Goal: Obtain resource: Download file/media

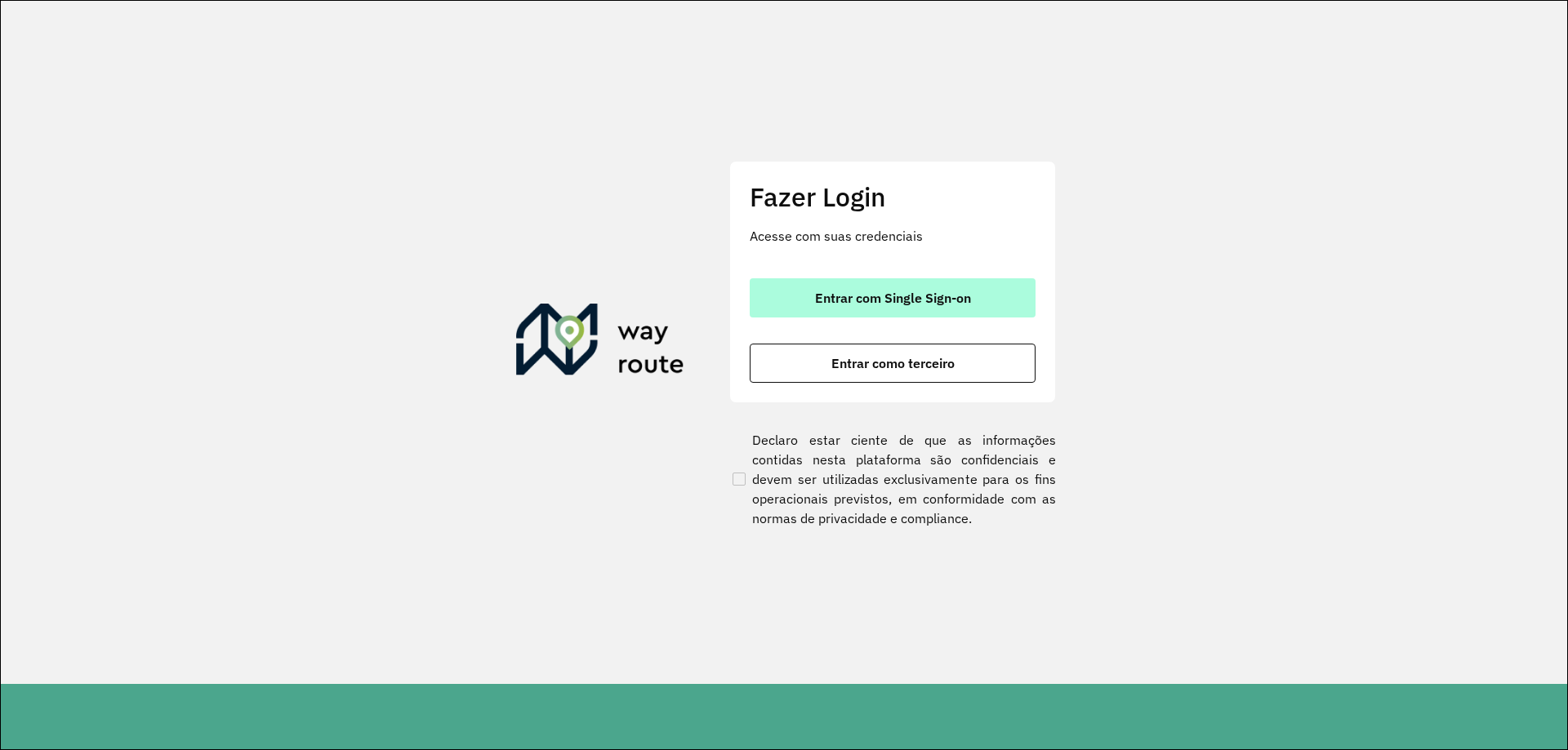
click at [893, 303] on span "Entrar com Single Sign-on" at bounding box center [893, 298] width 156 height 13
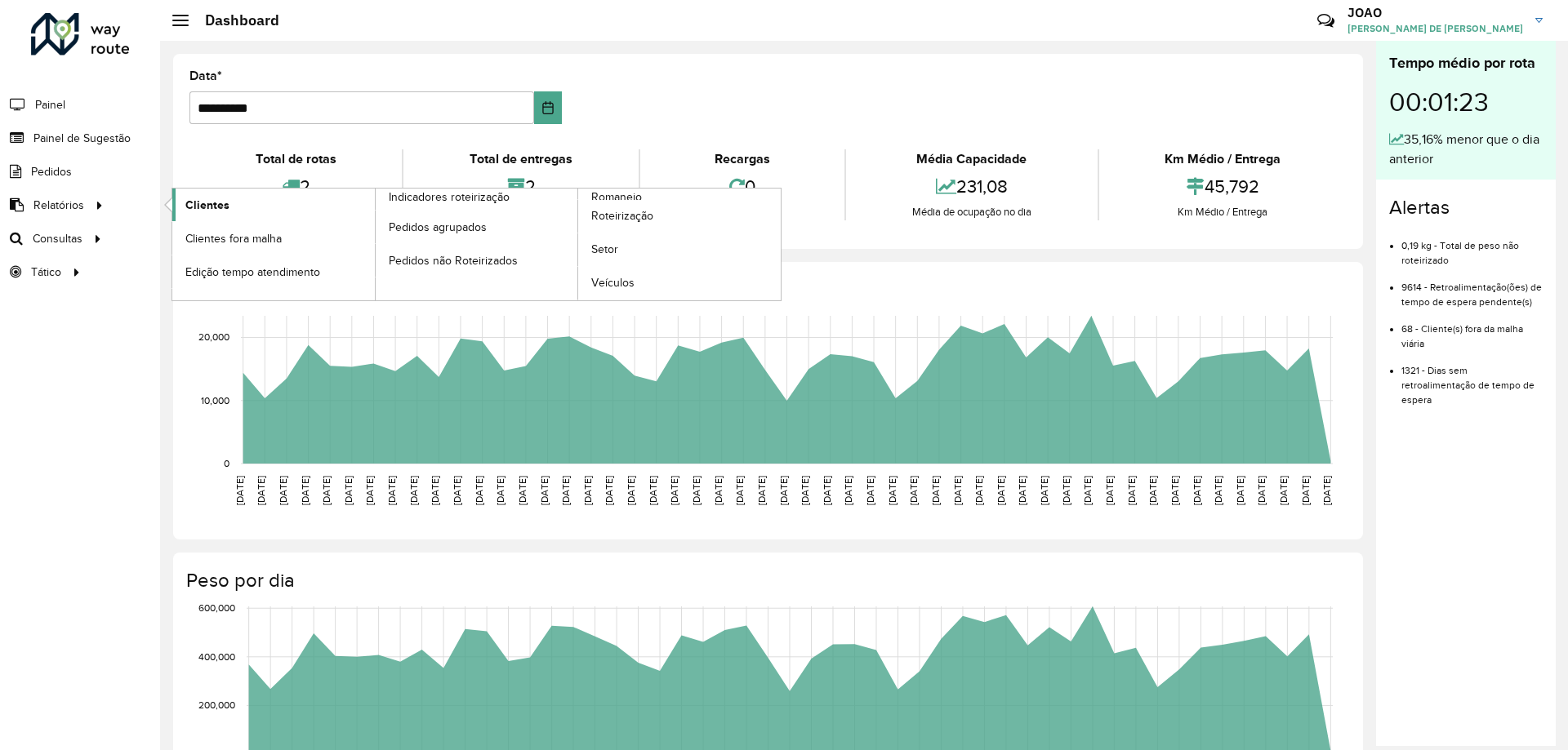
click at [200, 217] on link "Clientes" at bounding box center [274, 205] width 203 height 33
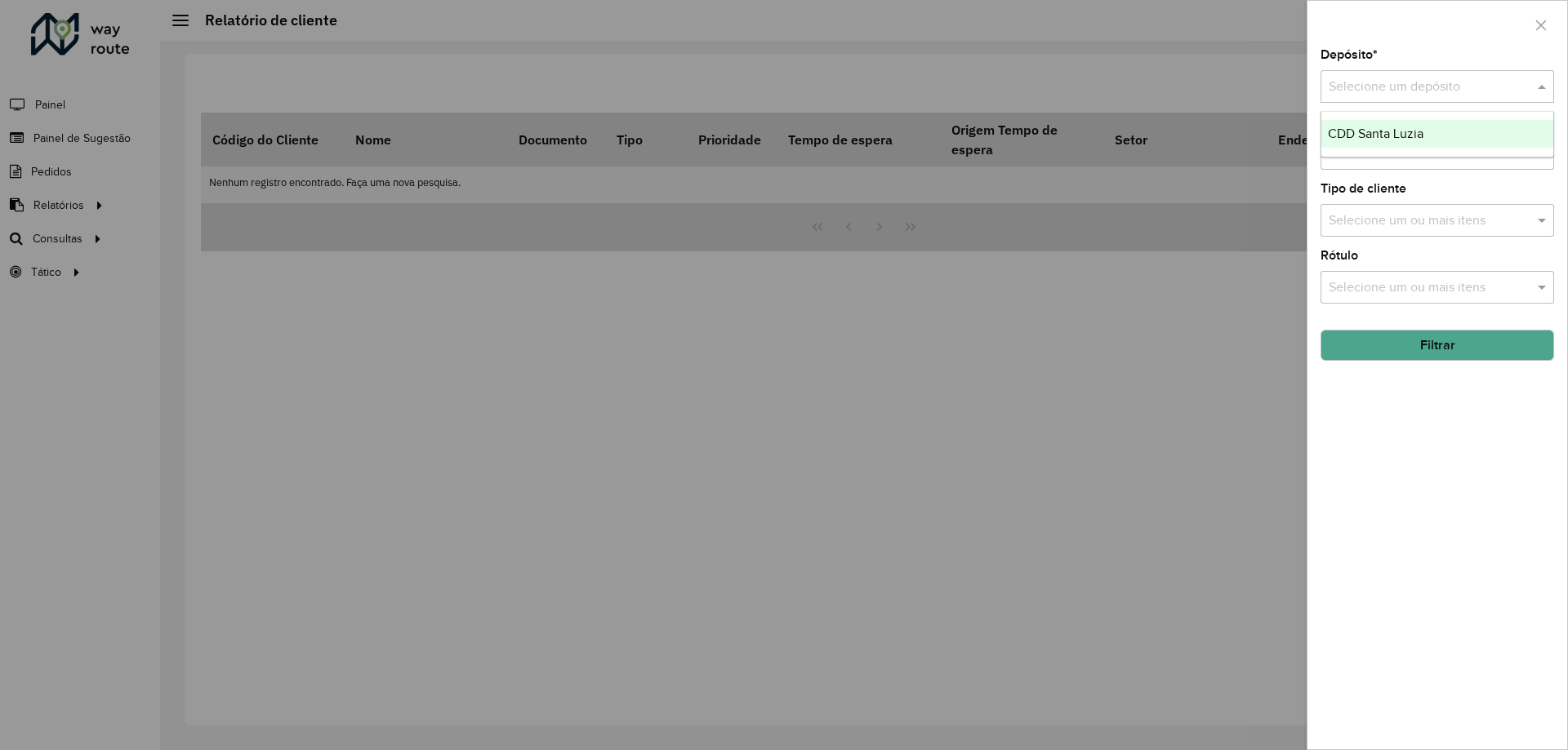
click at [1390, 92] on input "text" at bounding box center [1420, 88] width 185 height 20
click at [1417, 124] on div "CDD Santa Luzia" at bounding box center [1437, 134] width 232 height 28
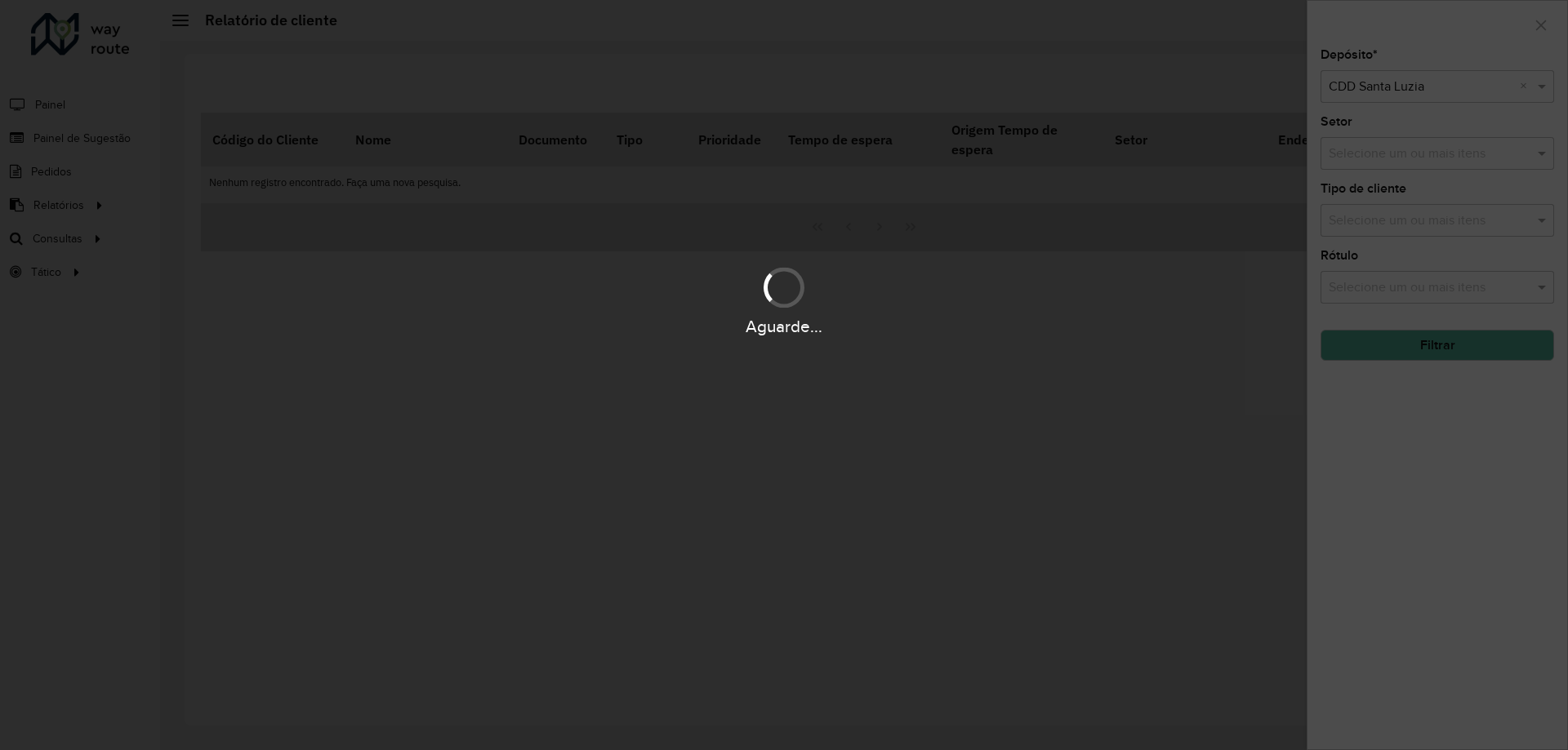
click at [1439, 534] on div "Aguarde..." at bounding box center [784, 375] width 1568 height 750
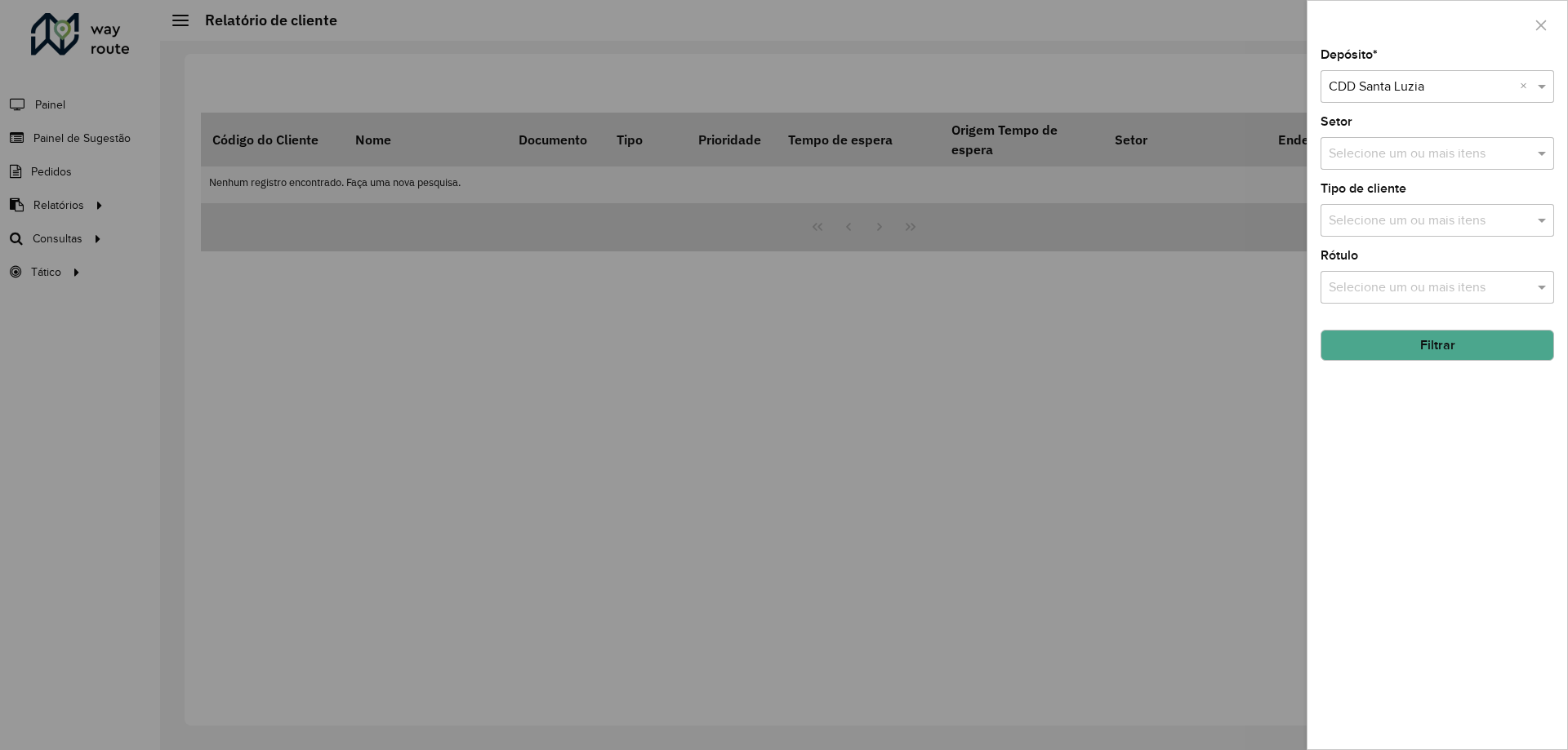
click at [1431, 338] on button "Filtrar" at bounding box center [1437, 345] width 234 height 31
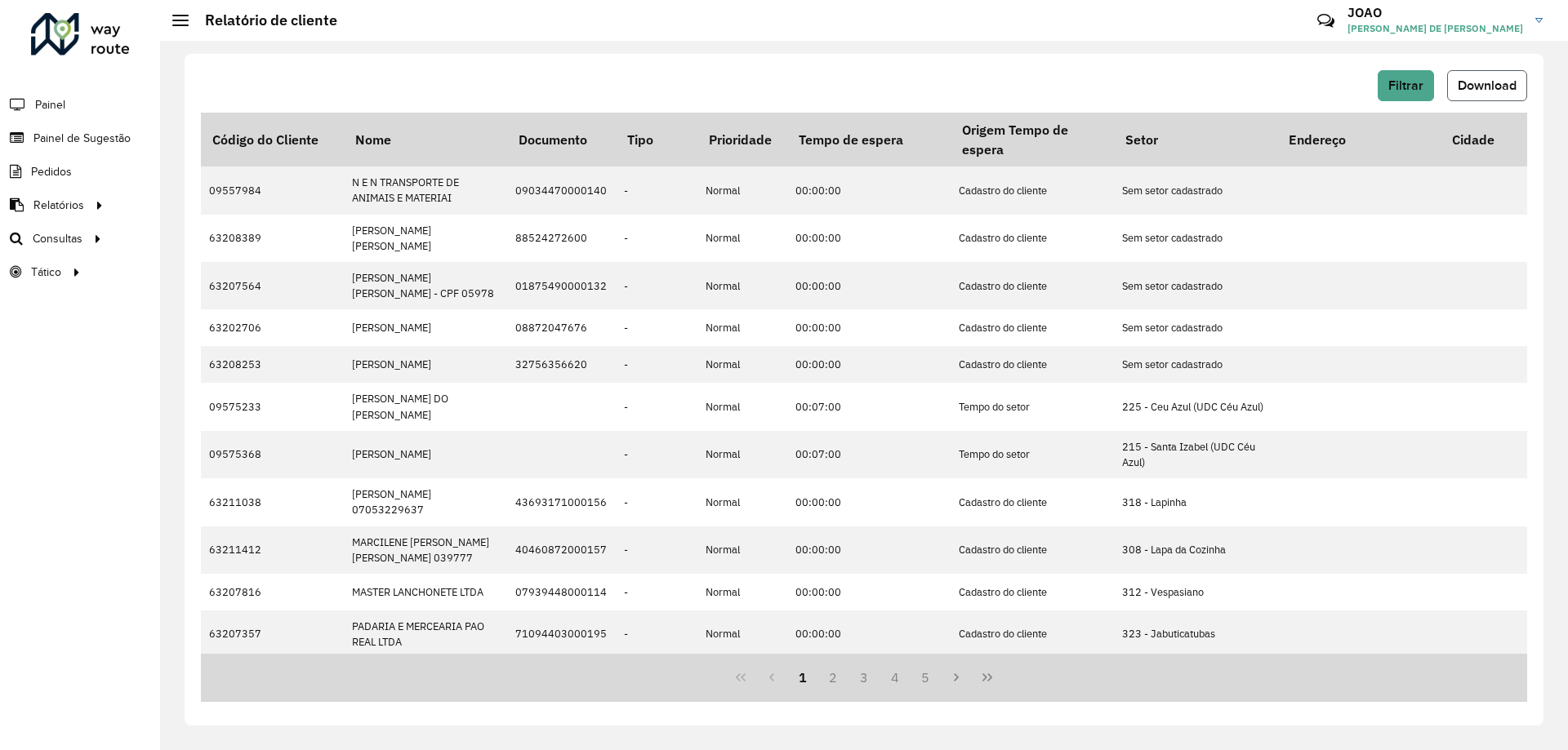
click at [1488, 98] on button "Download" at bounding box center [1487, 85] width 80 height 31
